Goal: Task Accomplishment & Management: Manage account settings

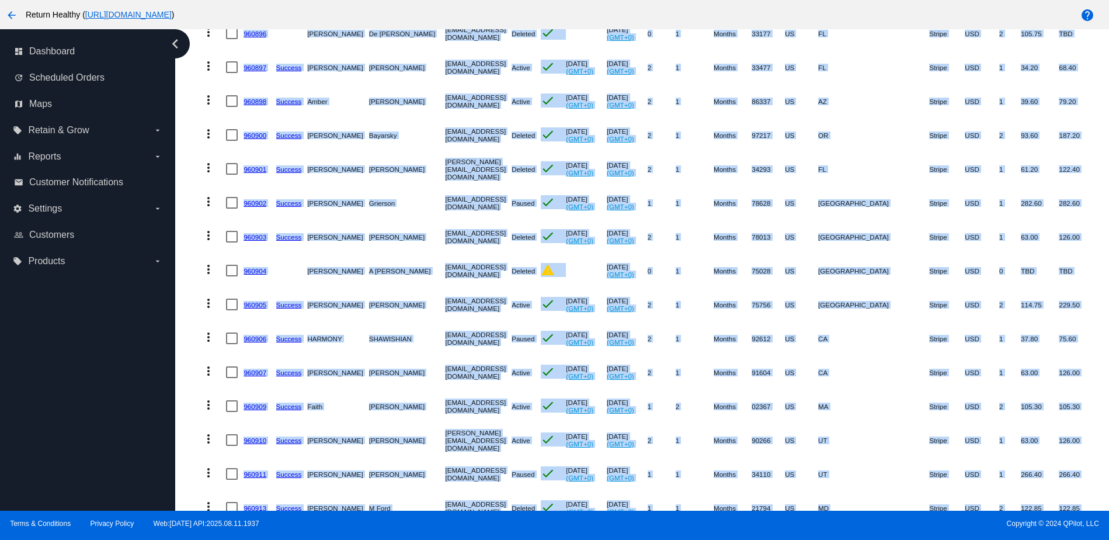
scroll to position [2082, 0]
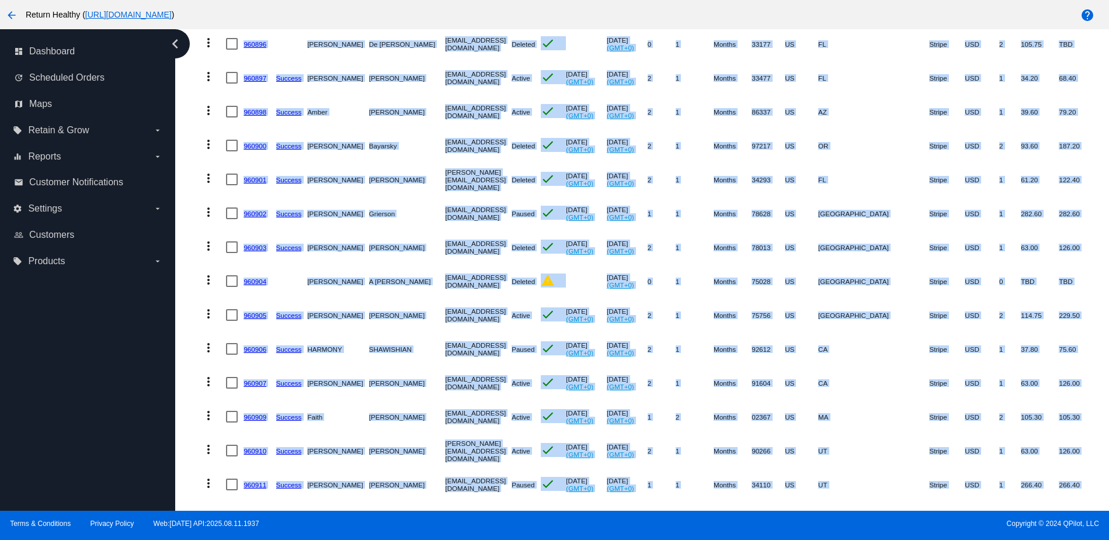
click at [12, 16] on mat-icon "arrow_back" at bounding box center [12, 15] width 14 height 14
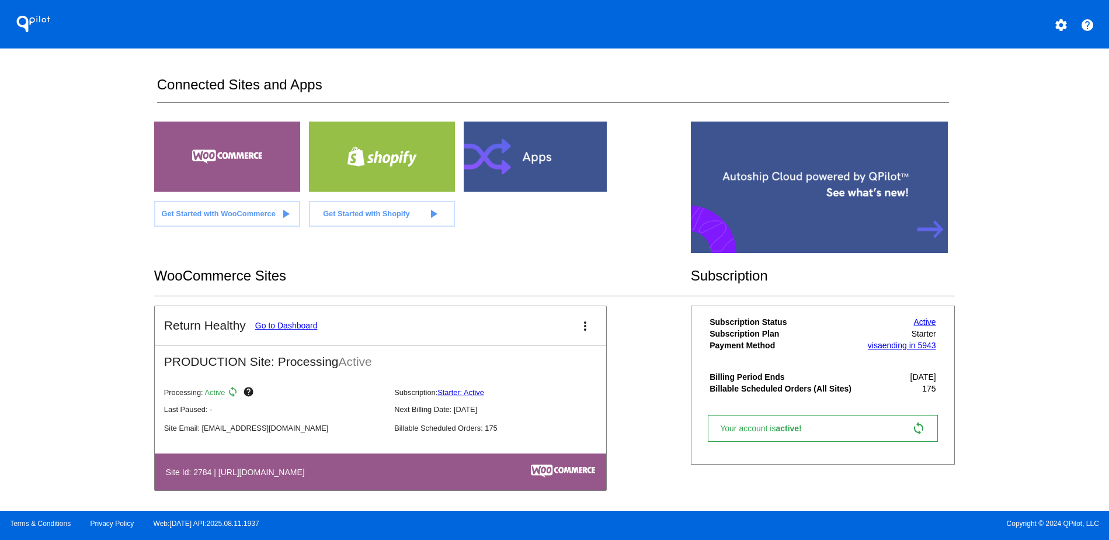
click at [287, 325] on link "Go to Dashboard" at bounding box center [286, 325] width 63 height 9
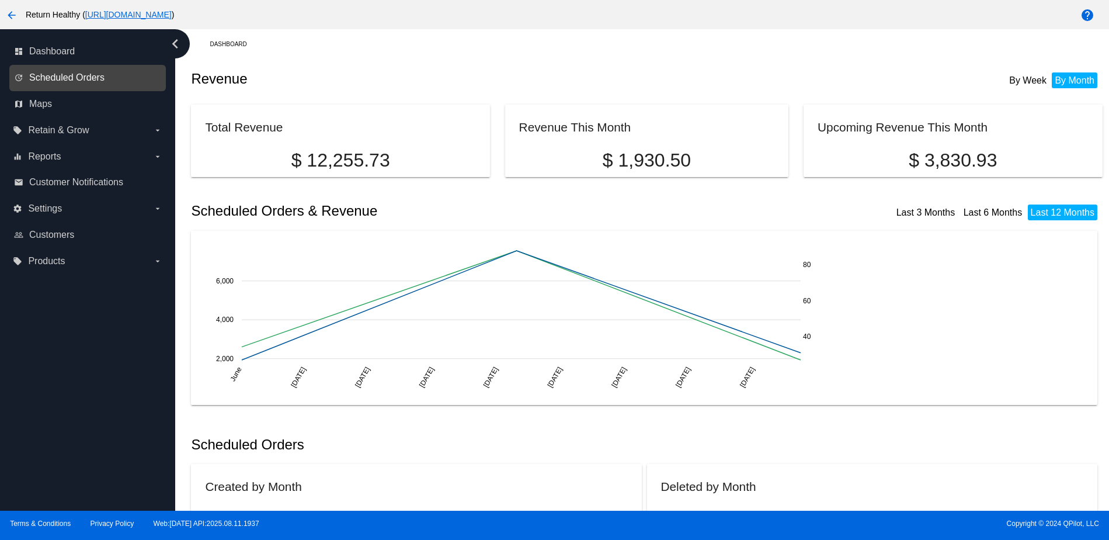
click at [99, 79] on span "Scheduled Orders" at bounding box center [66, 77] width 75 height 11
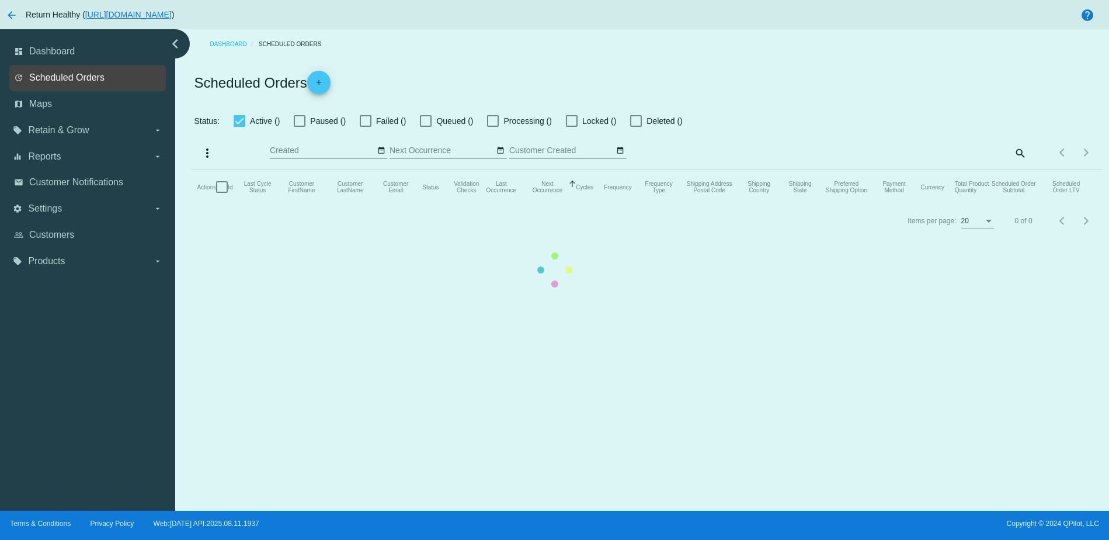
checkbox input "false"
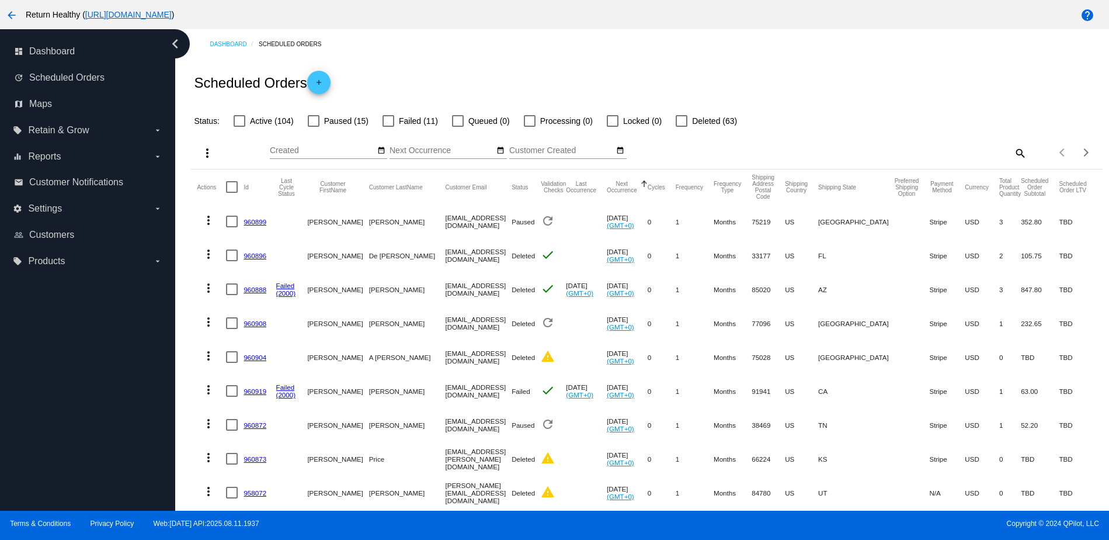
click at [388, 121] on div at bounding box center [389, 121] width 12 height 12
click at [388, 127] on input "Failed (11)" at bounding box center [388, 127] width 1 height 1
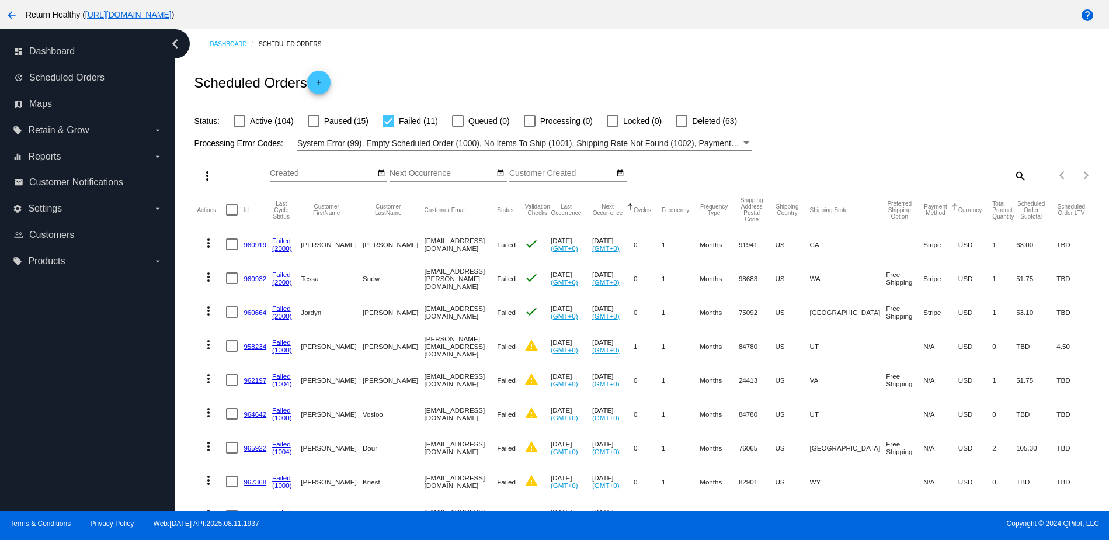
click at [924, 214] on button "Payment Method" at bounding box center [936, 209] width 25 height 13
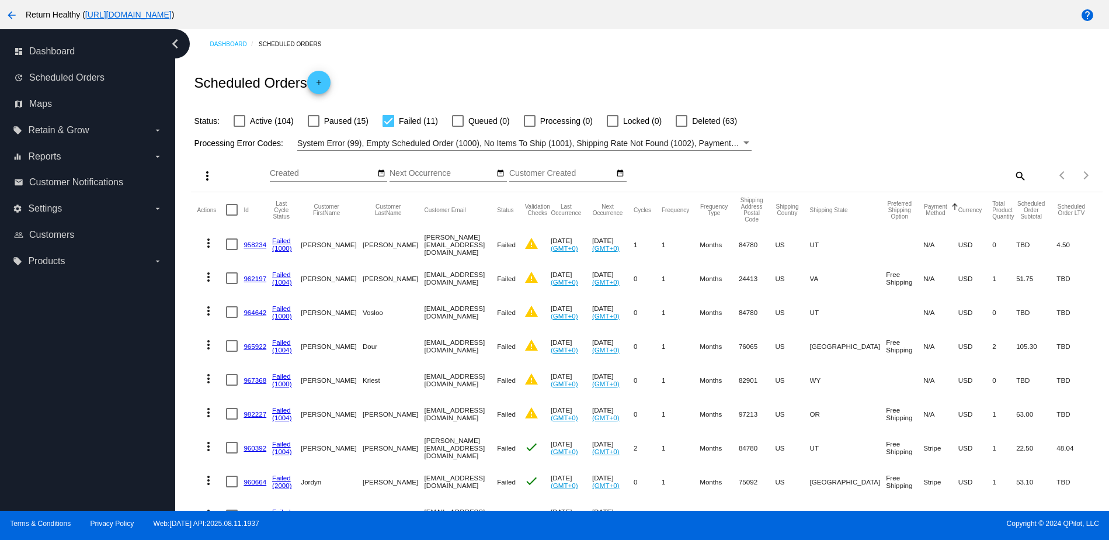
click at [924, 214] on button "Payment Method" at bounding box center [936, 209] width 25 height 13
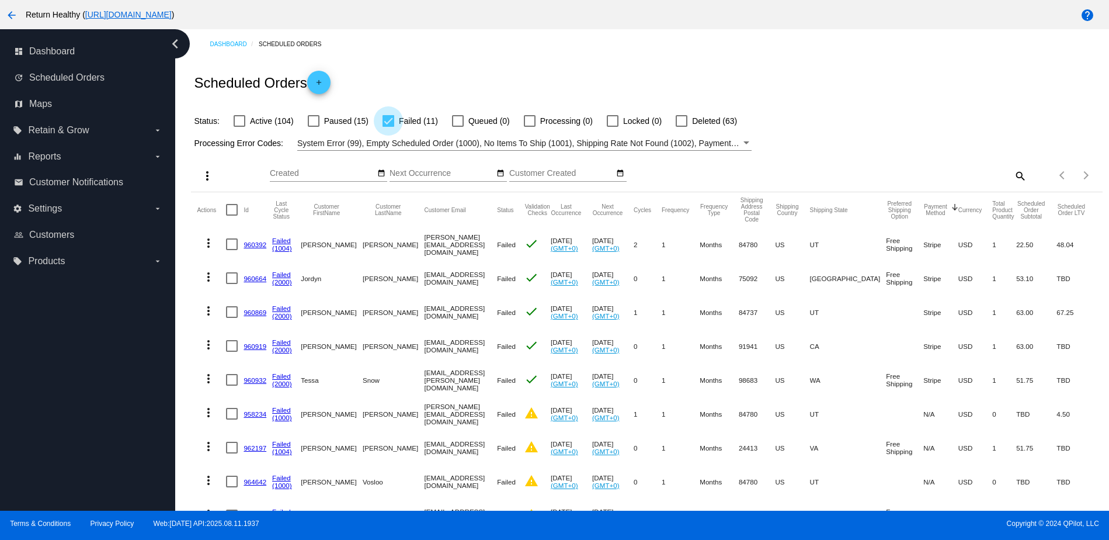
click at [386, 120] on div at bounding box center [389, 121] width 12 height 12
click at [388, 127] on input "Failed (11)" at bounding box center [388, 127] width 1 height 1
checkbox input "false"
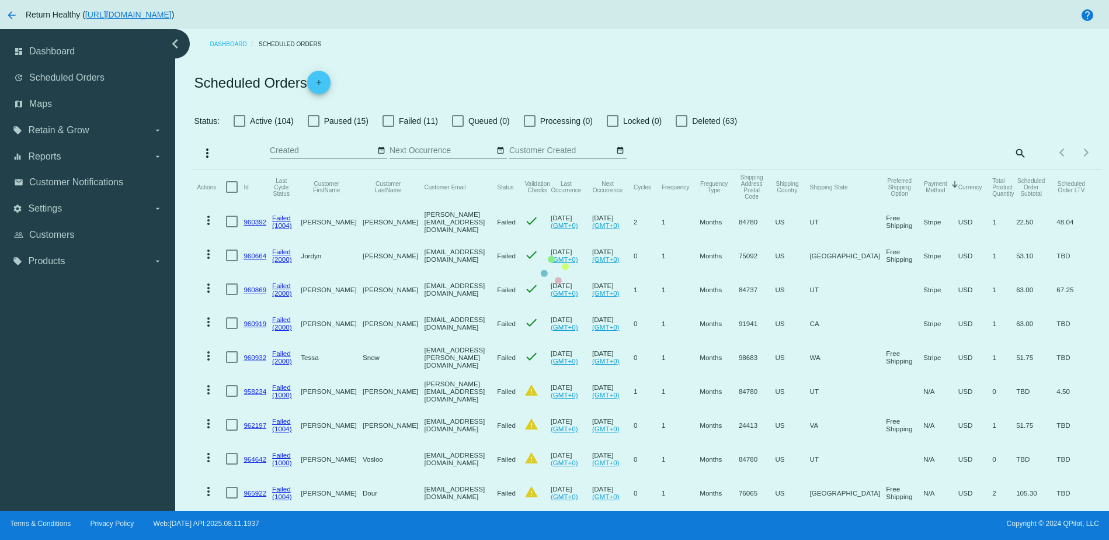
click at [243, 169] on mat-table "Actions Id Last Cycle Status Customer FirstName Customer LastName Customer Emai…" at bounding box center [646, 373] width 911 height 408
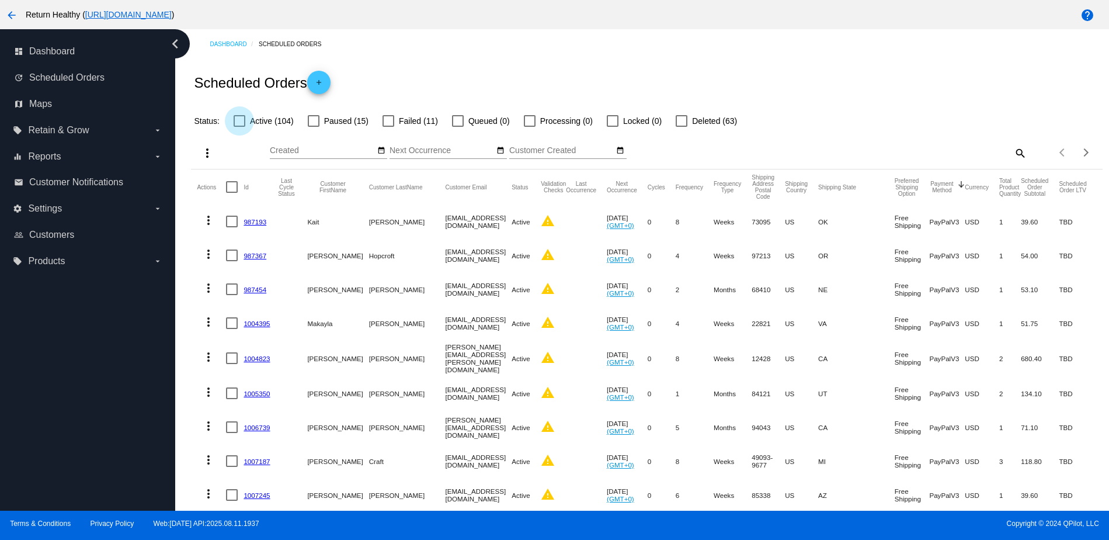
click at [239, 122] on div at bounding box center [240, 121] width 12 height 12
click at [239, 127] on input "Active (104)" at bounding box center [239, 127] width 1 height 1
click at [238, 120] on div at bounding box center [240, 121] width 12 height 12
click at [239, 127] on input "Active (104)" at bounding box center [239, 127] width 1 height 1
checkbox input "false"
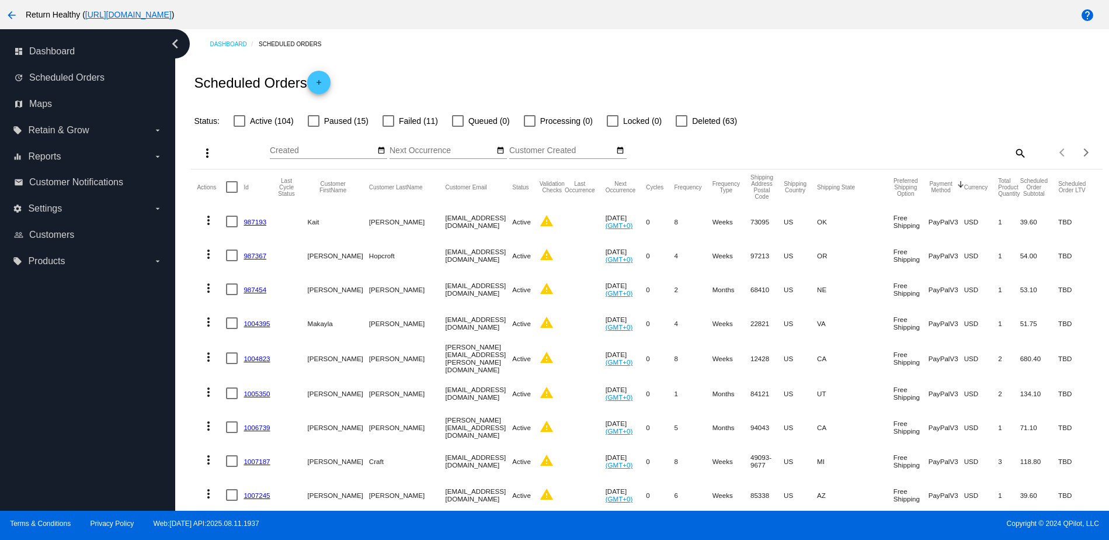
click at [311, 123] on div at bounding box center [314, 121] width 12 height 12
click at [313, 127] on input "Paused (15)" at bounding box center [313, 127] width 1 height 1
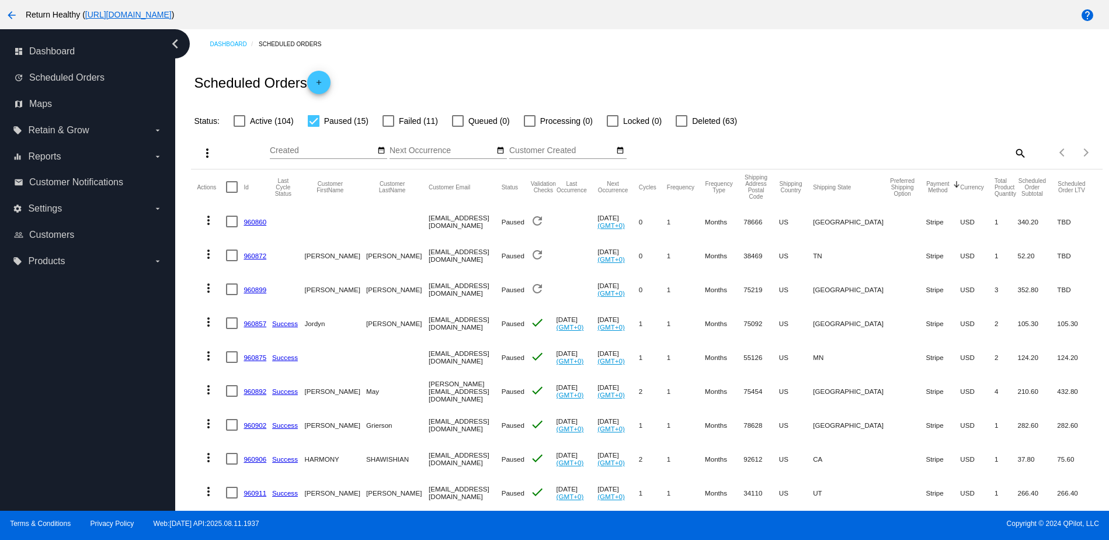
click at [315, 119] on div at bounding box center [314, 121] width 12 height 12
click at [314, 127] on input "Paused (15)" at bounding box center [313, 127] width 1 height 1
checkbox input "false"
click at [391, 122] on div at bounding box center [389, 121] width 12 height 12
click at [388, 127] on input "Failed (11)" at bounding box center [388, 127] width 1 height 1
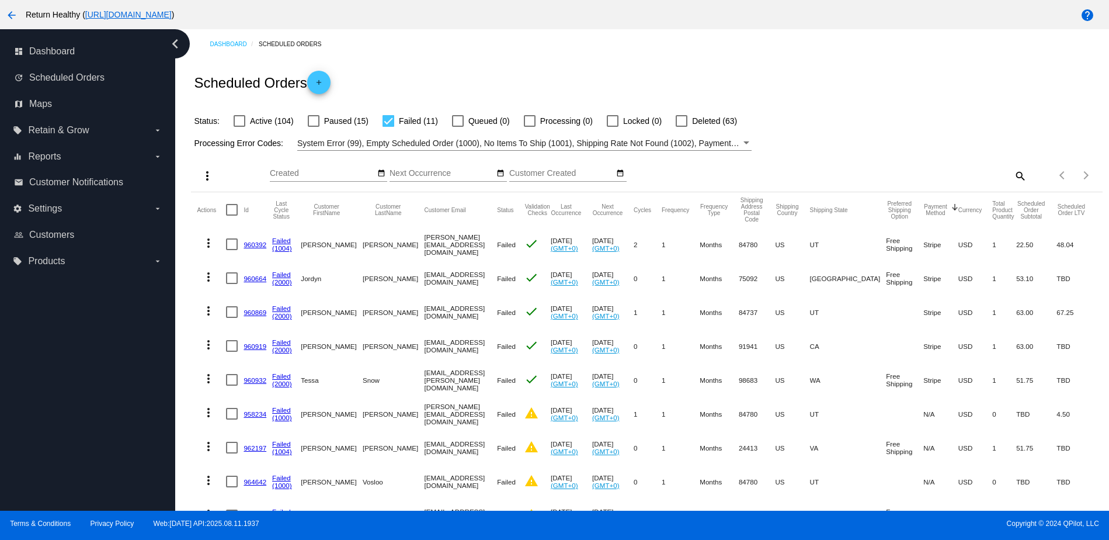
click at [924, 211] on button "Payment Method" at bounding box center [936, 209] width 25 height 13
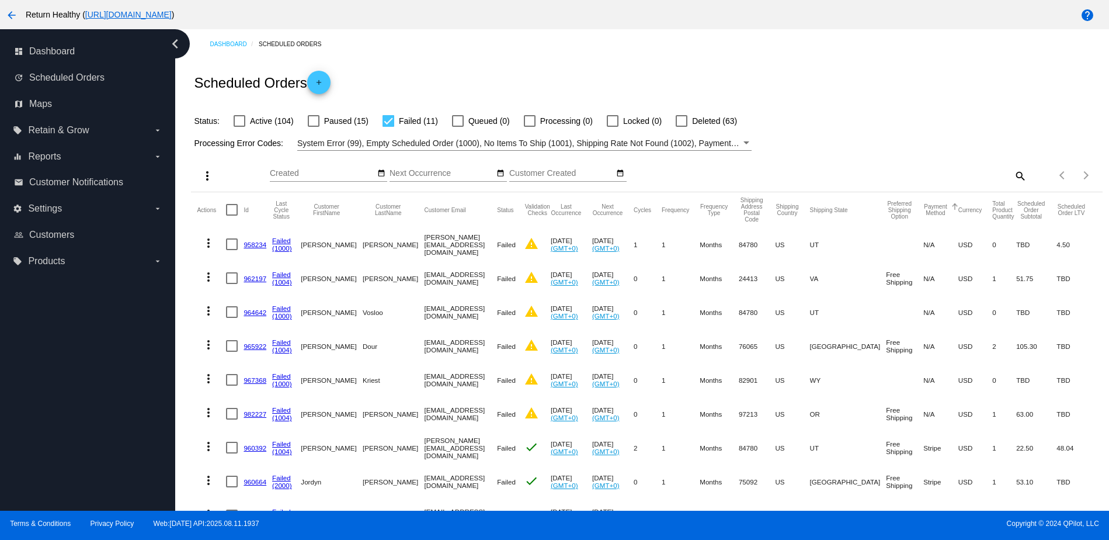
click at [924, 210] on button "Payment Method" at bounding box center [936, 209] width 25 height 13
click at [388, 122] on div at bounding box center [389, 121] width 12 height 12
click at [388, 127] on input "Failed (11)" at bounding box center [388, 127] width 1 height 1
checkbox input "false"
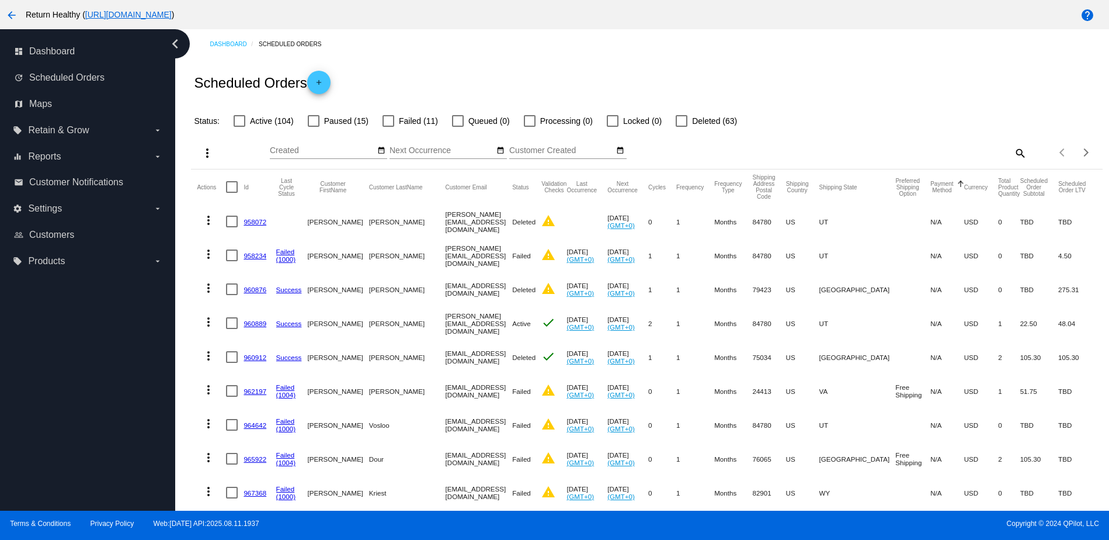
scroll to position [8, 0]
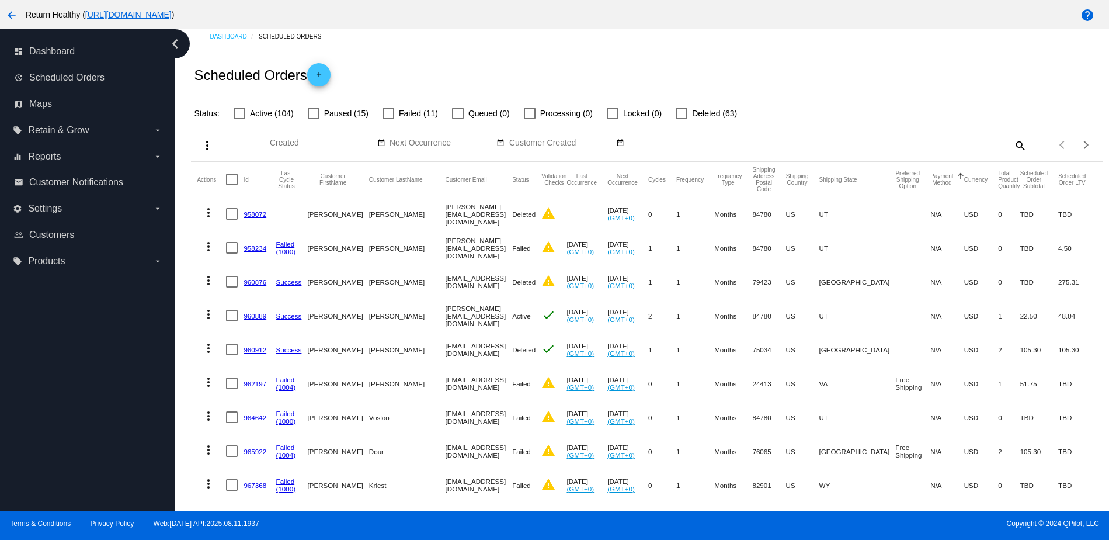
click at [242, 112] on div at bounding box center [240, 113] width 12 height 12
click at [239, 119] on input "Active (104)" at bounding box center [239, 119] width 1 height 1
checkbox input "true"
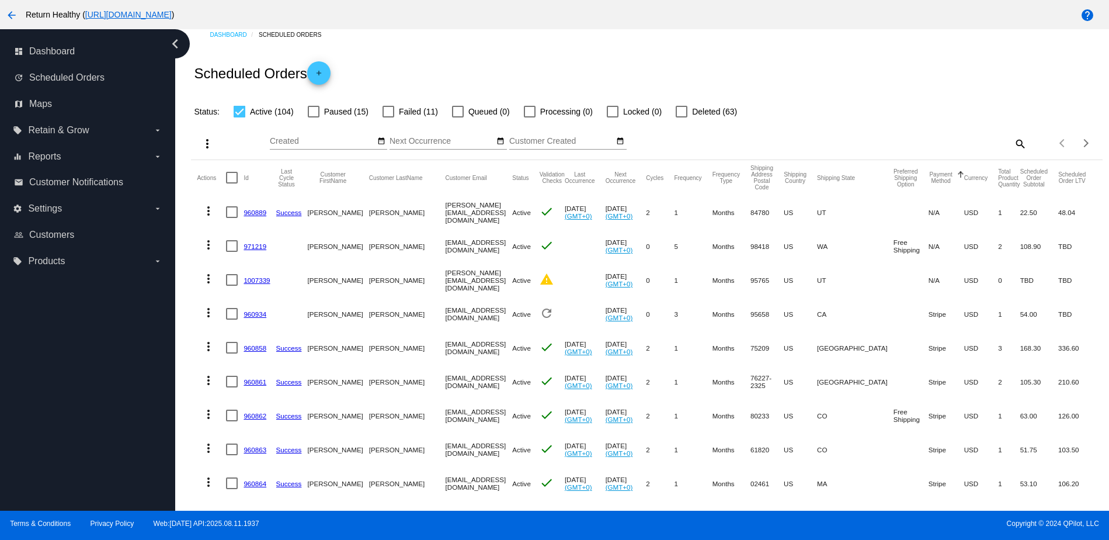
click at [935, 181] on button "Payment Method" at bounding box center [941, 177] width 25 height 13
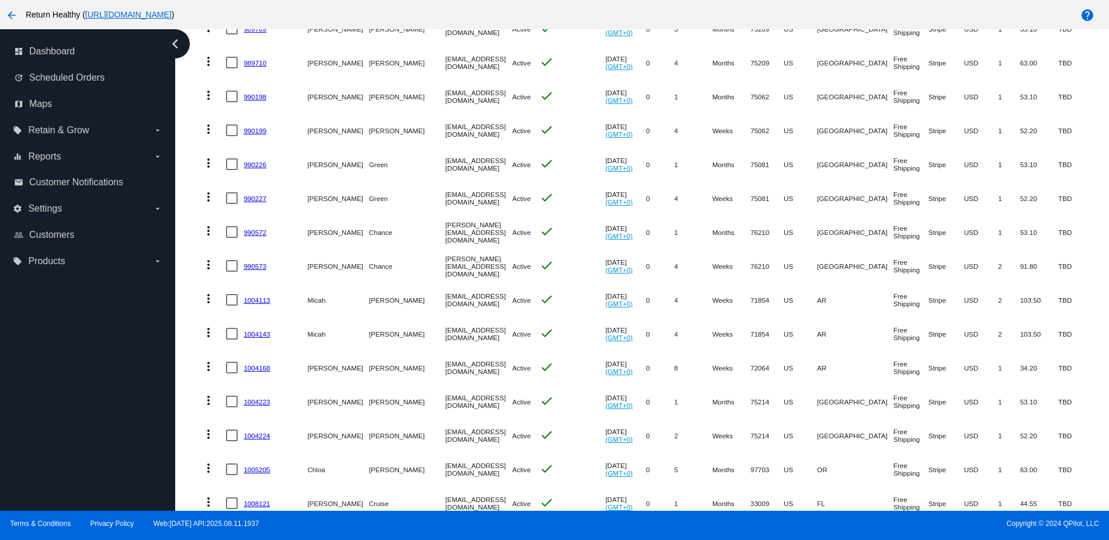
scroll to position [3115, 0]
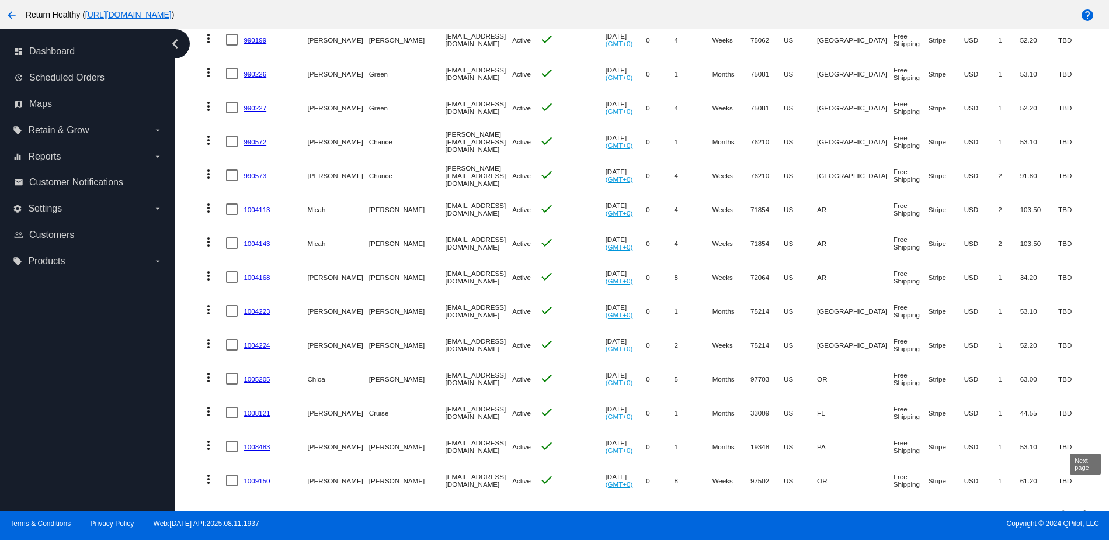
click at [1088, 509] on div "Next page" at bounding box center [1085, 513] width 8 height 8
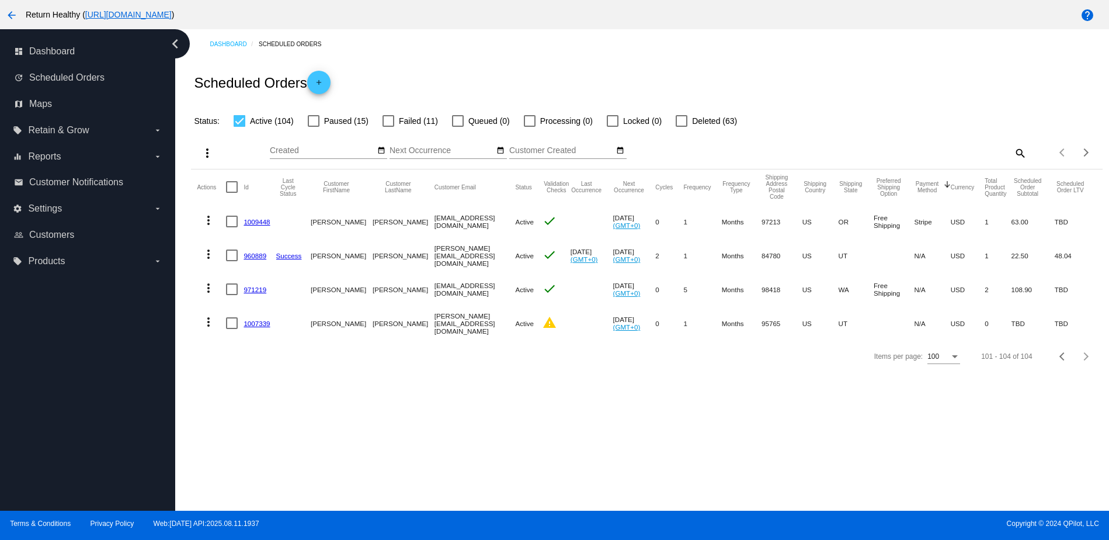
scroll to position [0, 0]
